Goal: Entertainment & Leisure: Consume media (video, audio)

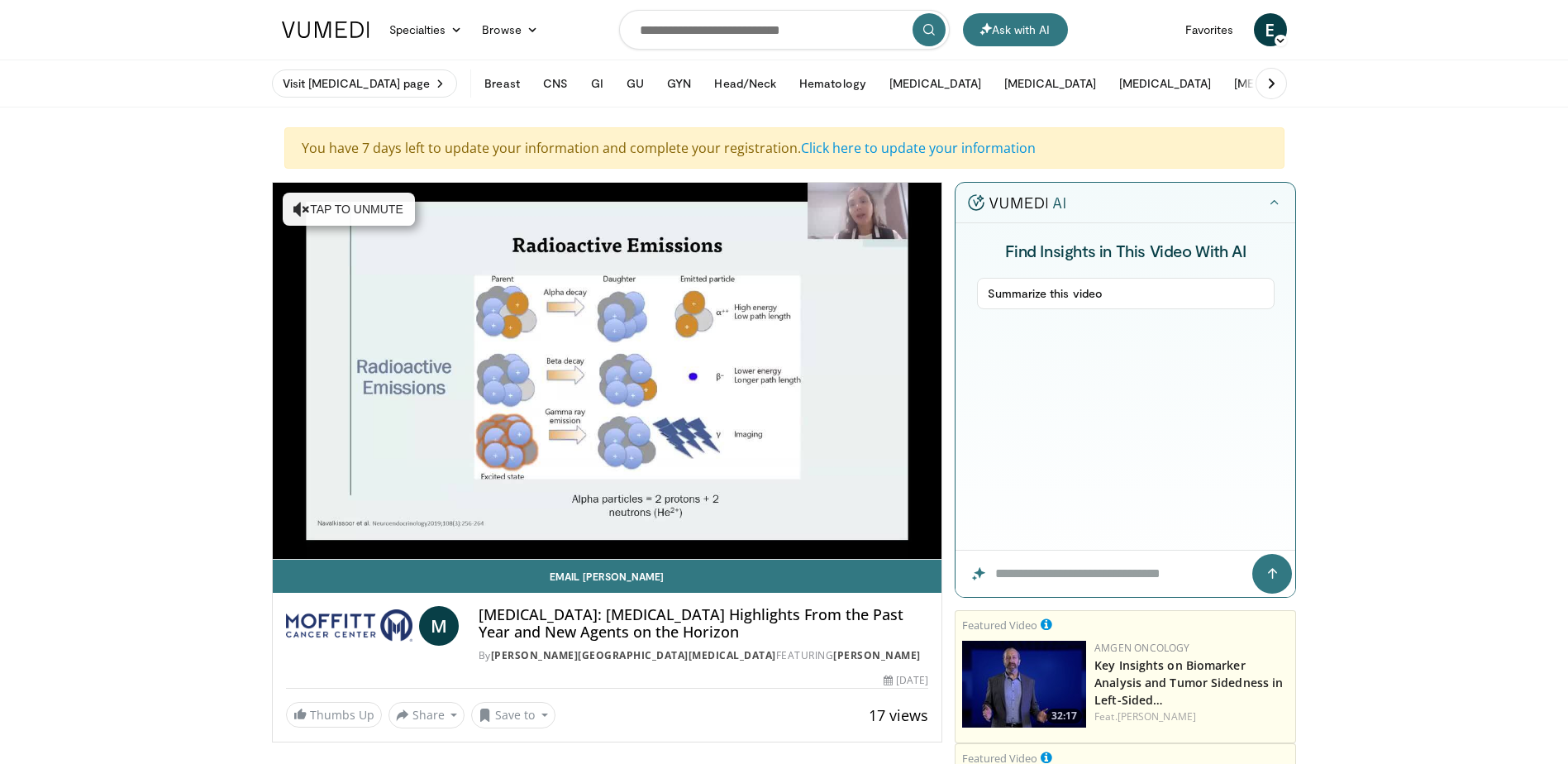
scroll to position [83, 0]
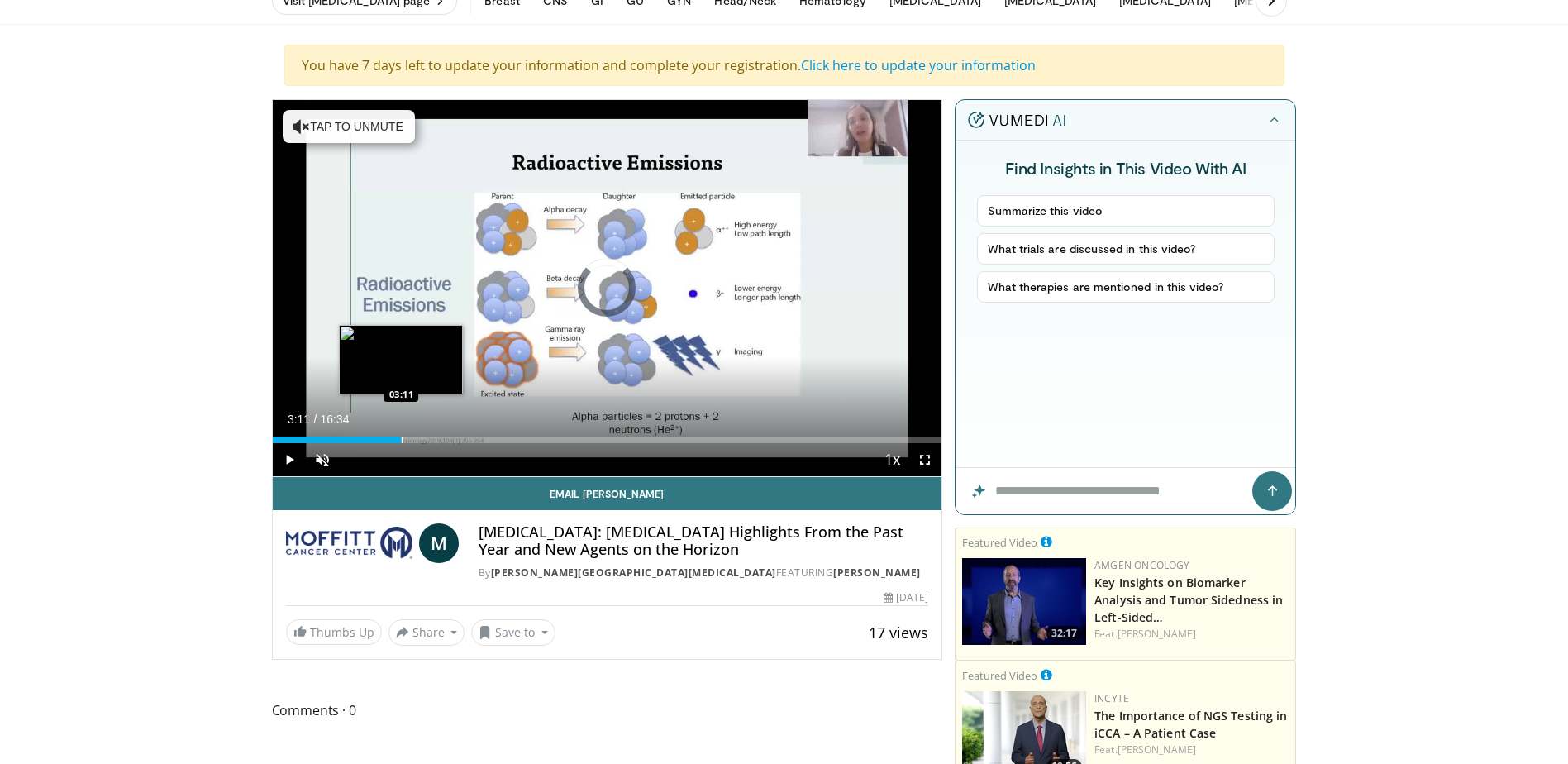
click at [402, 437] on div "Progress Bar" at bounding box center [403, 440] width 2 height 7
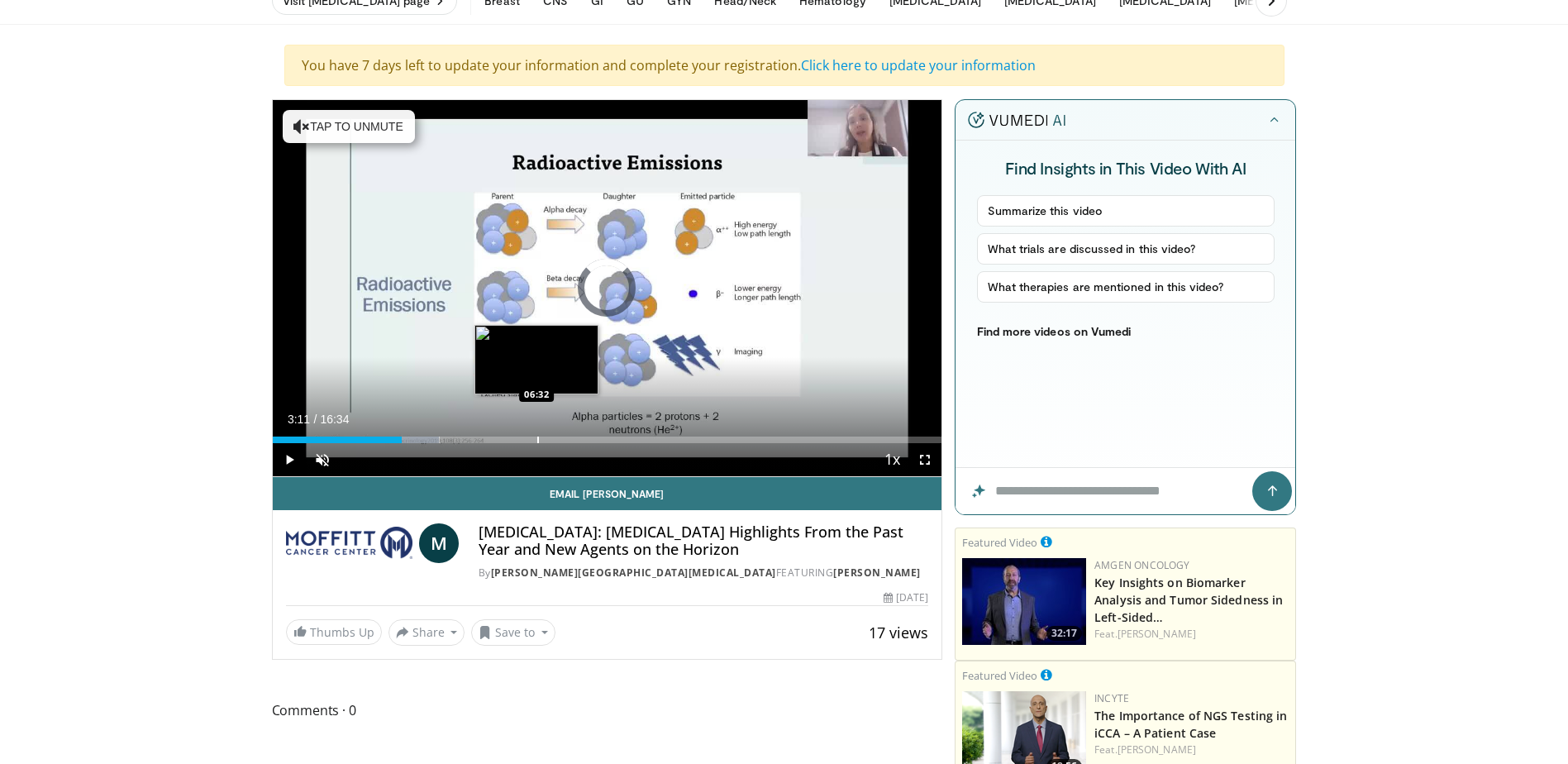
click at [538, 442] on div "Progress Bar" at bounding box center [539, 440] width 2 height 7
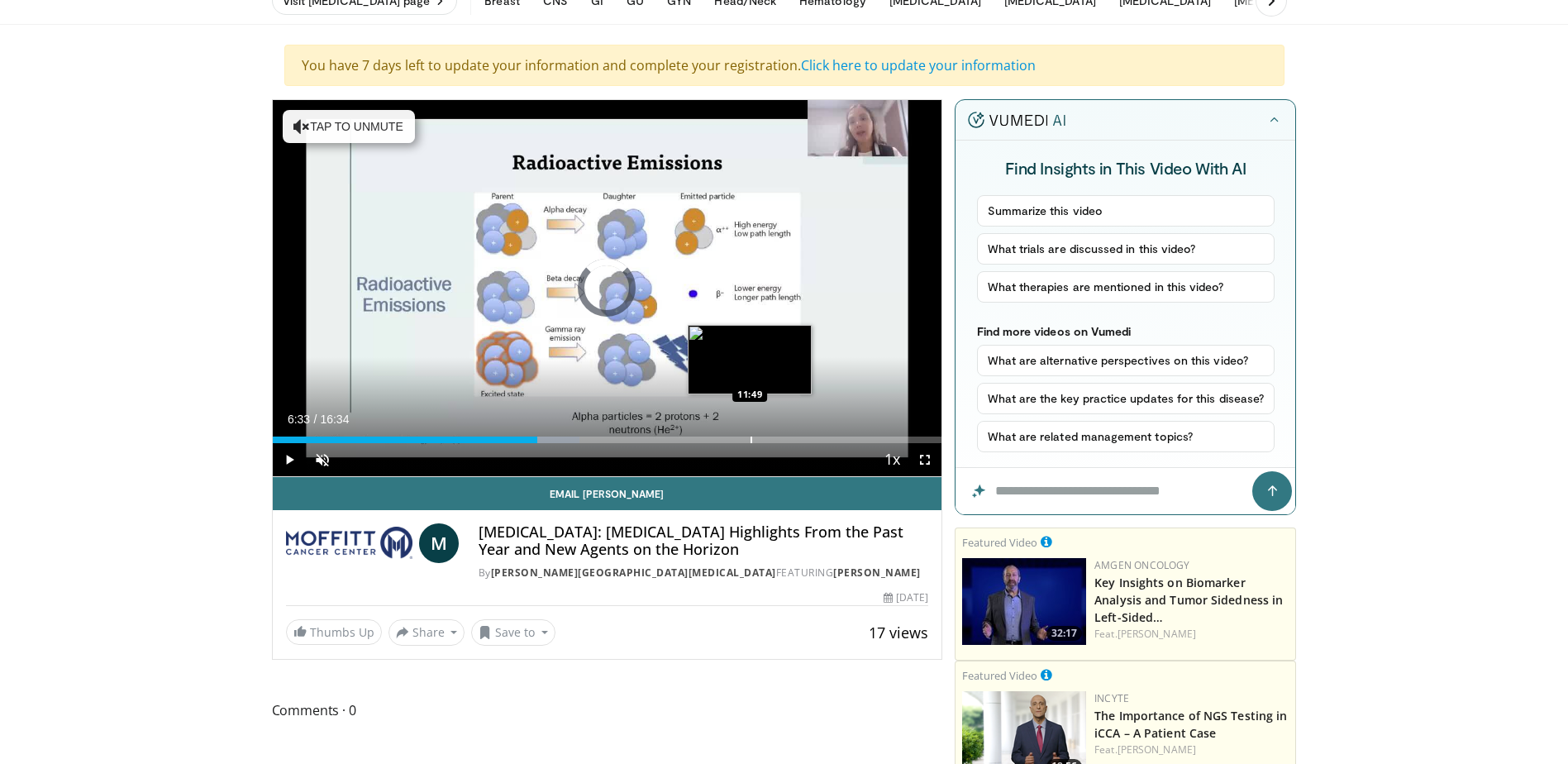
click at [751, 440] on div "Progress Bar" at bounding box center [751, 440] width 2 height 7
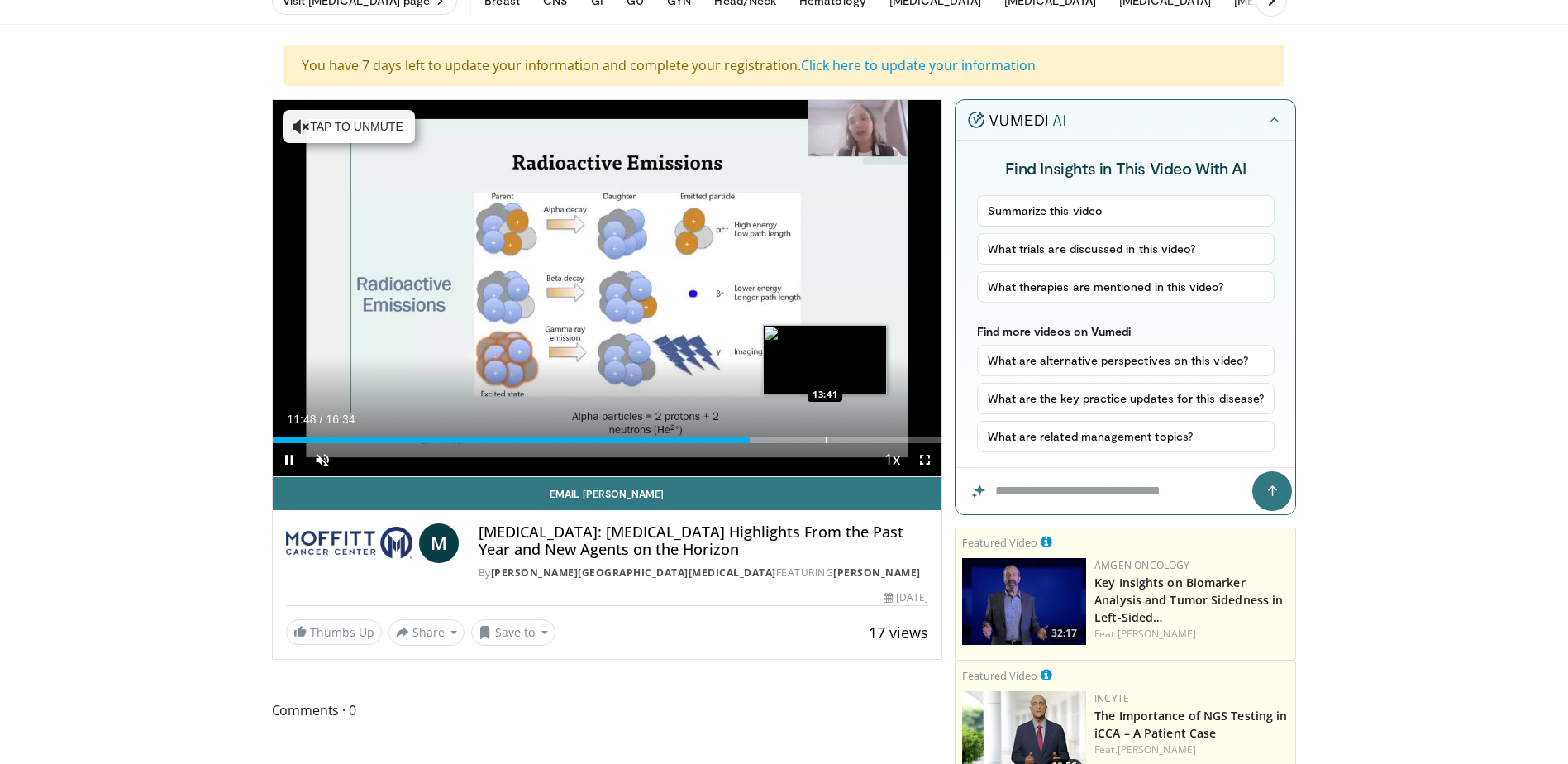
click at [826, 439] on div "Progress Bar" at bounding box center [827, 440] width 2 height 7
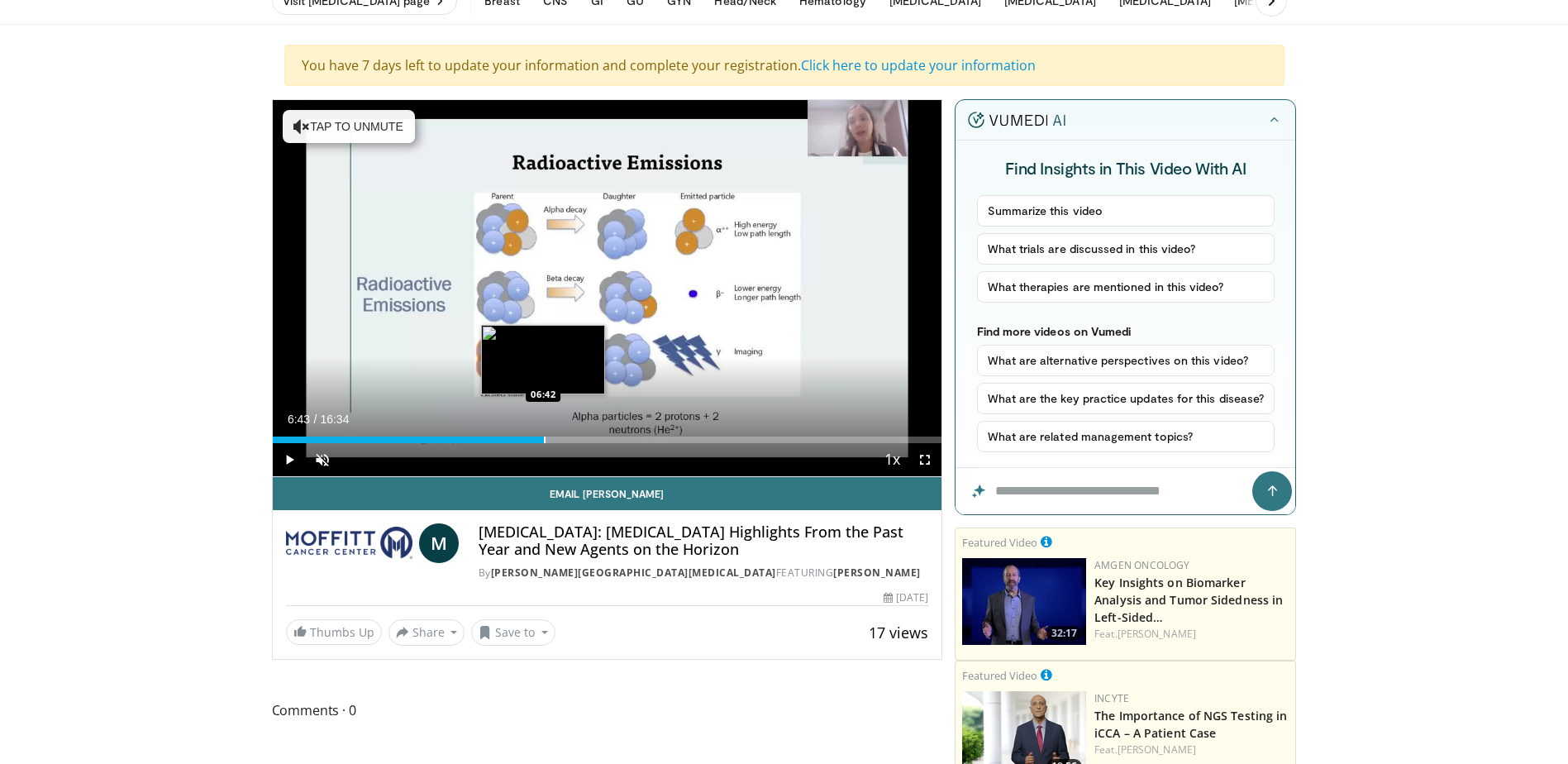
click at [544, 440] on div "Progress Bar" at bounding box center [545, 440] width 2 height 7
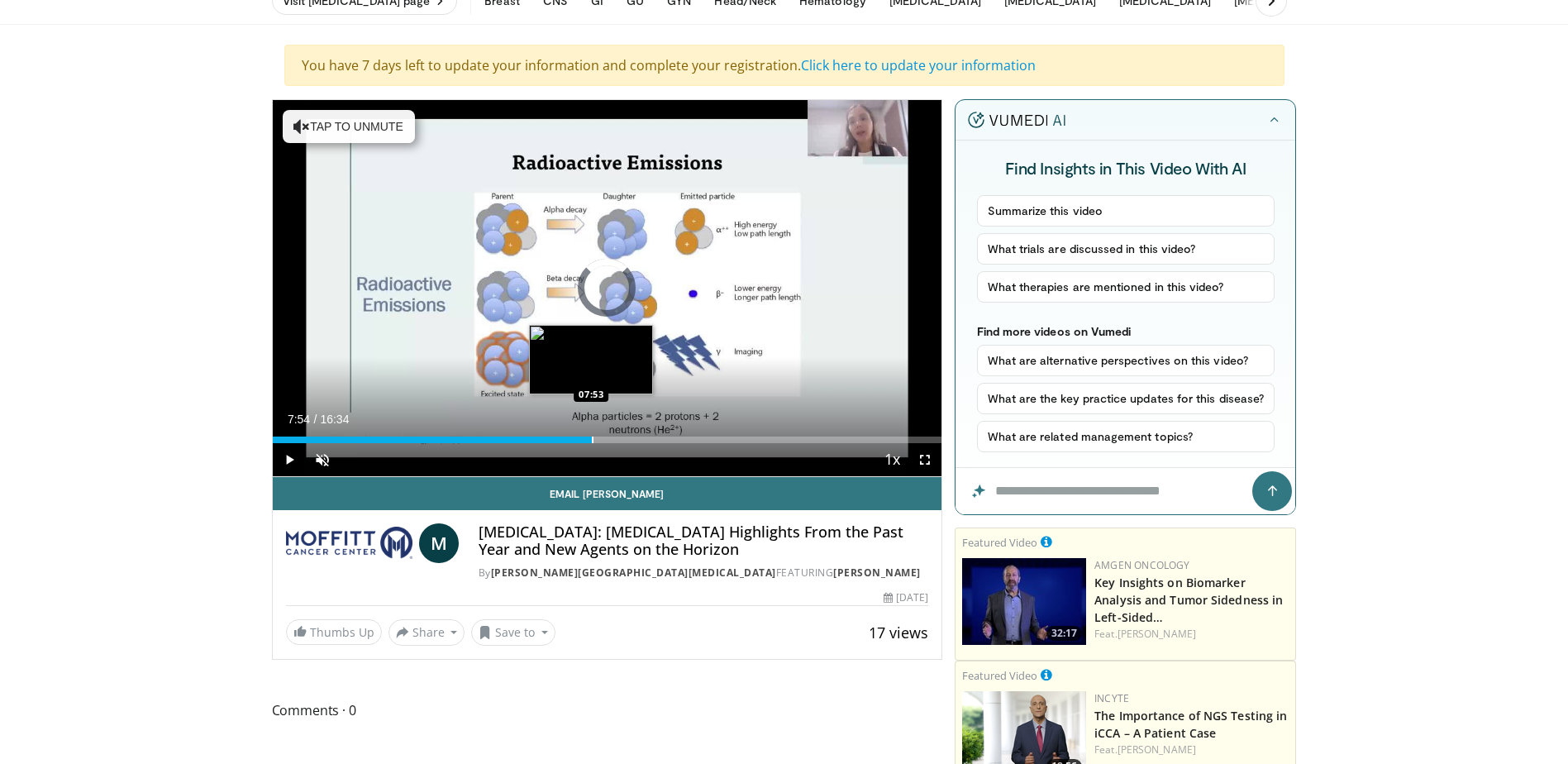
click at [592, 440] on div "Progress Bar" at bounding box center [593, 440] width 2 height 7
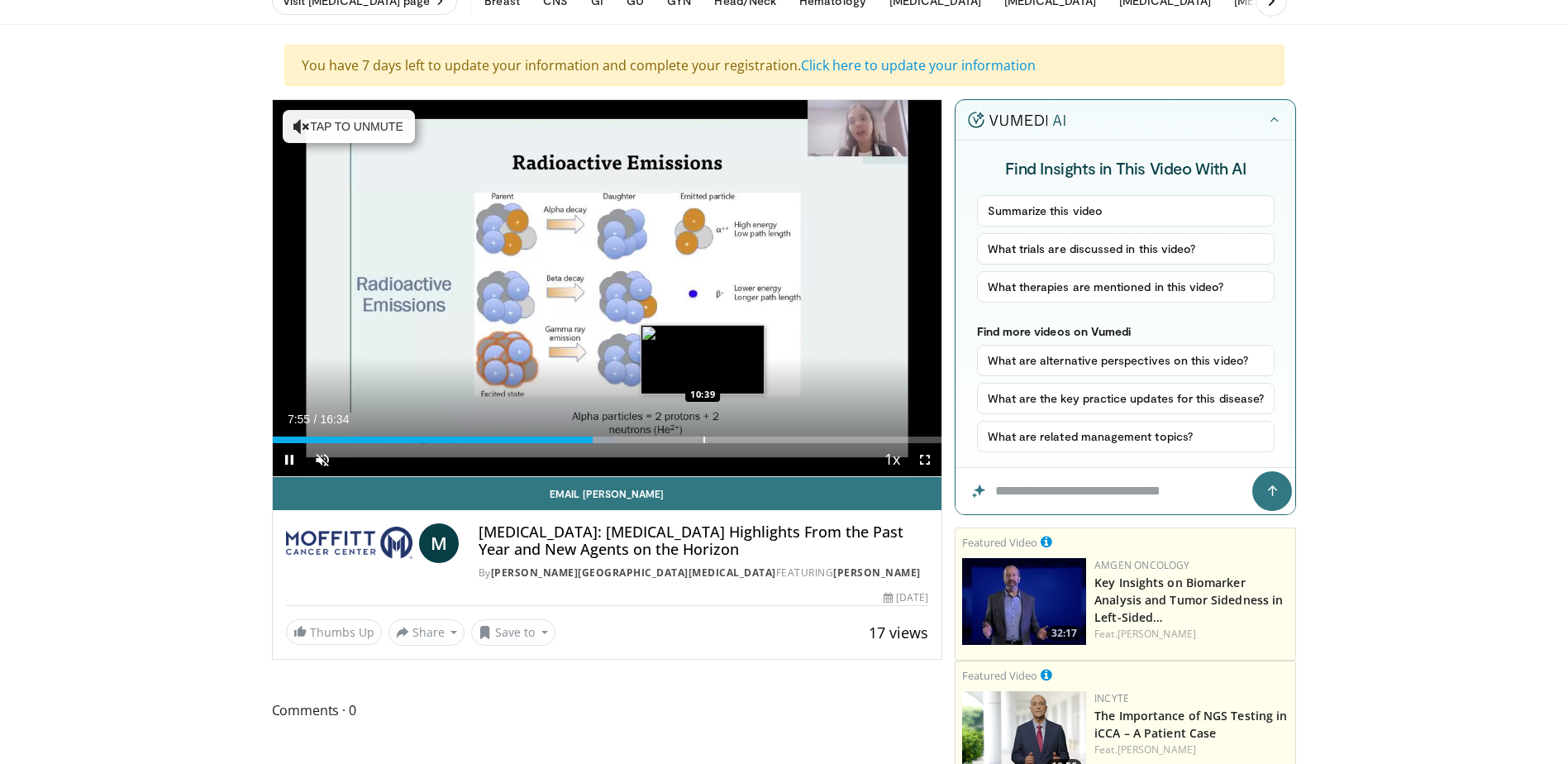
click at [704, 441] on div "Progress Bar" at bounding box center [705, 440] width 2 height 7
